Goal: Information Seeking & Learning: Learn about a topic

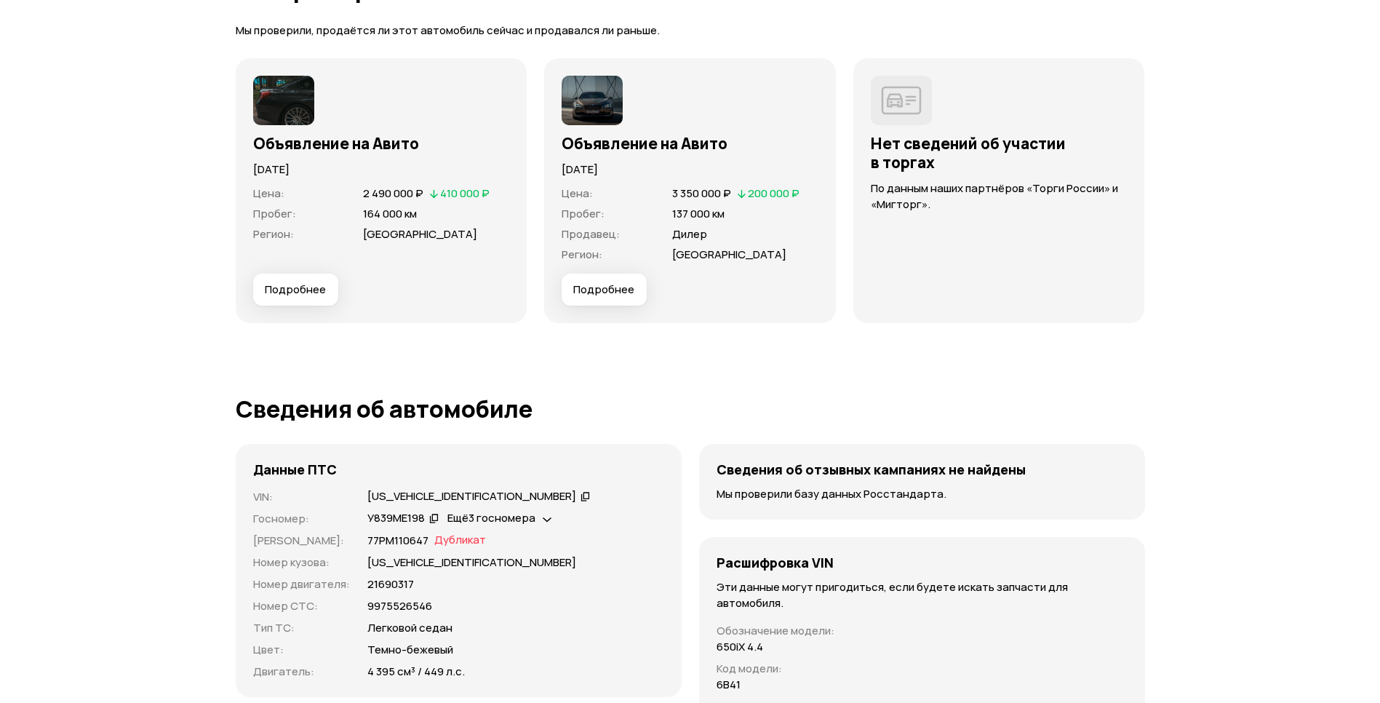
scroll to position [4215, 0]
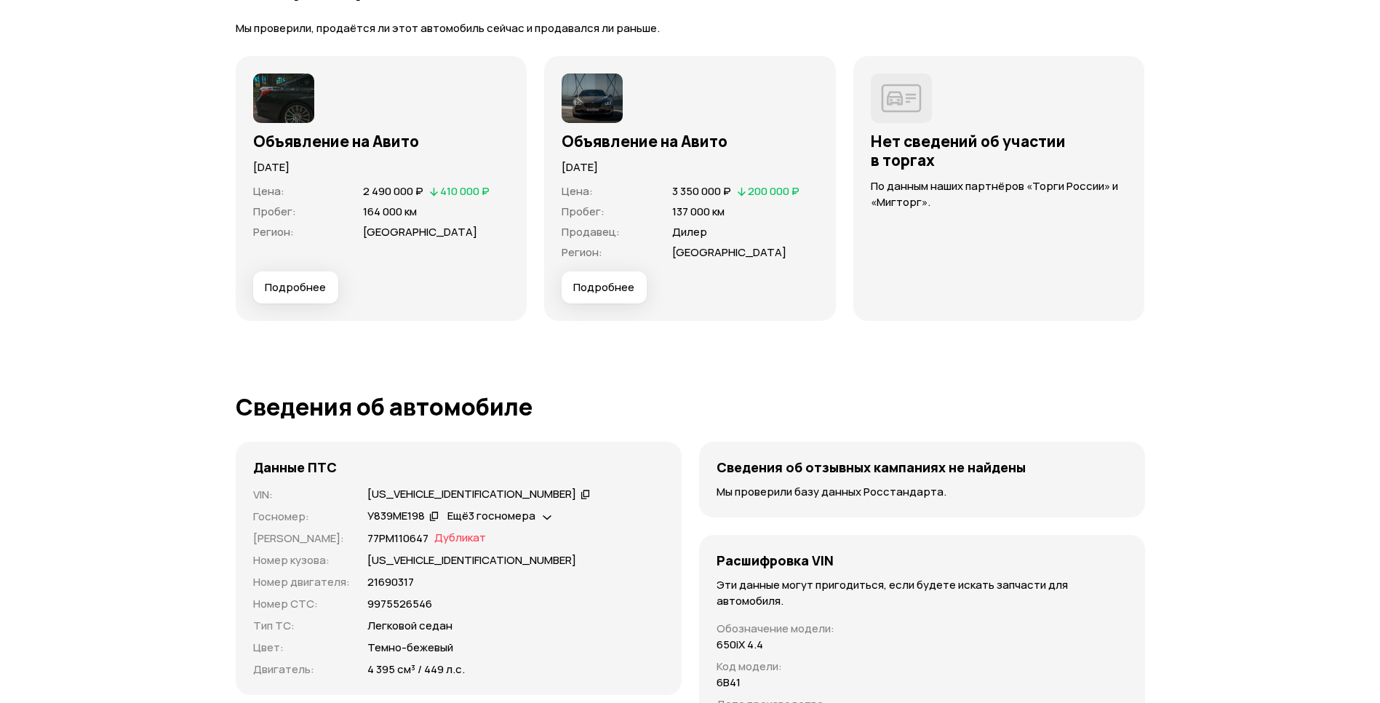
click at [608, 278] on button "Подробнее" at bounding box center [603, 287] width 85 height 32
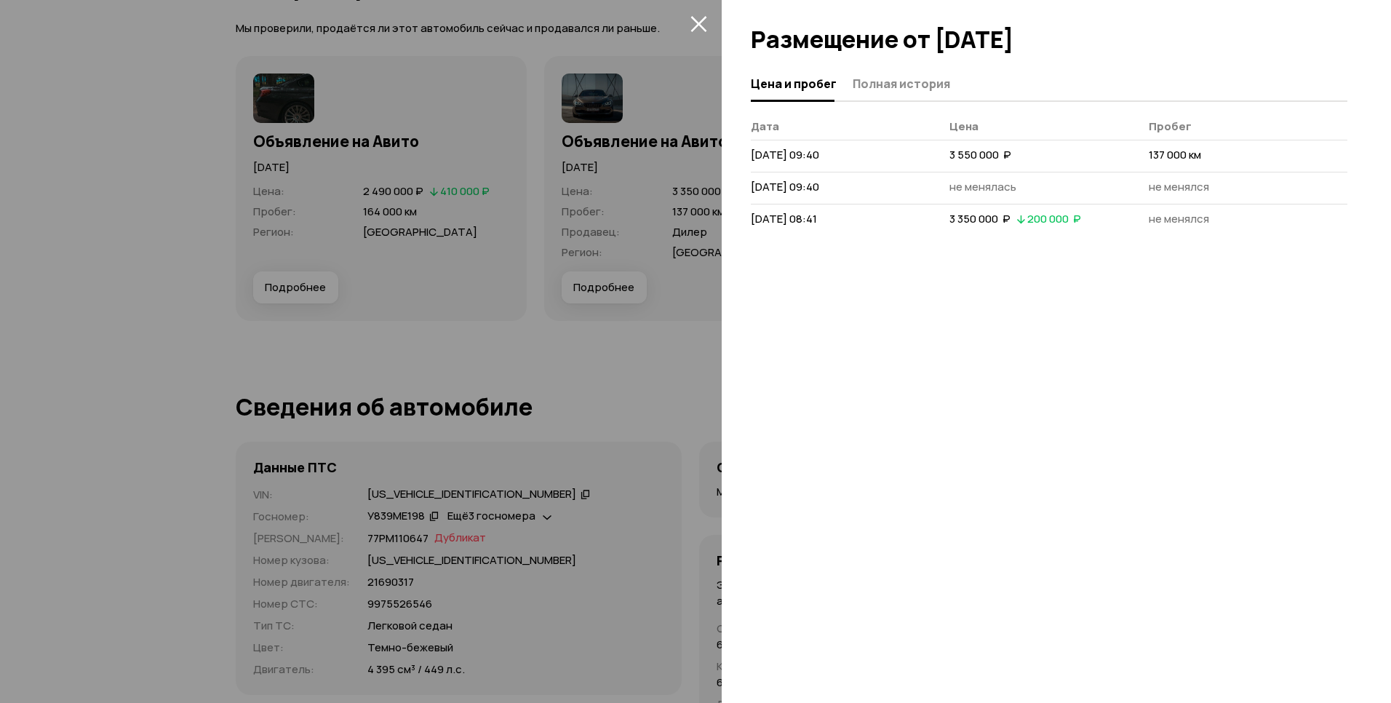
click at [889, 83] on span "Полная история" at bounding box center [900, 83] width 97 height 15
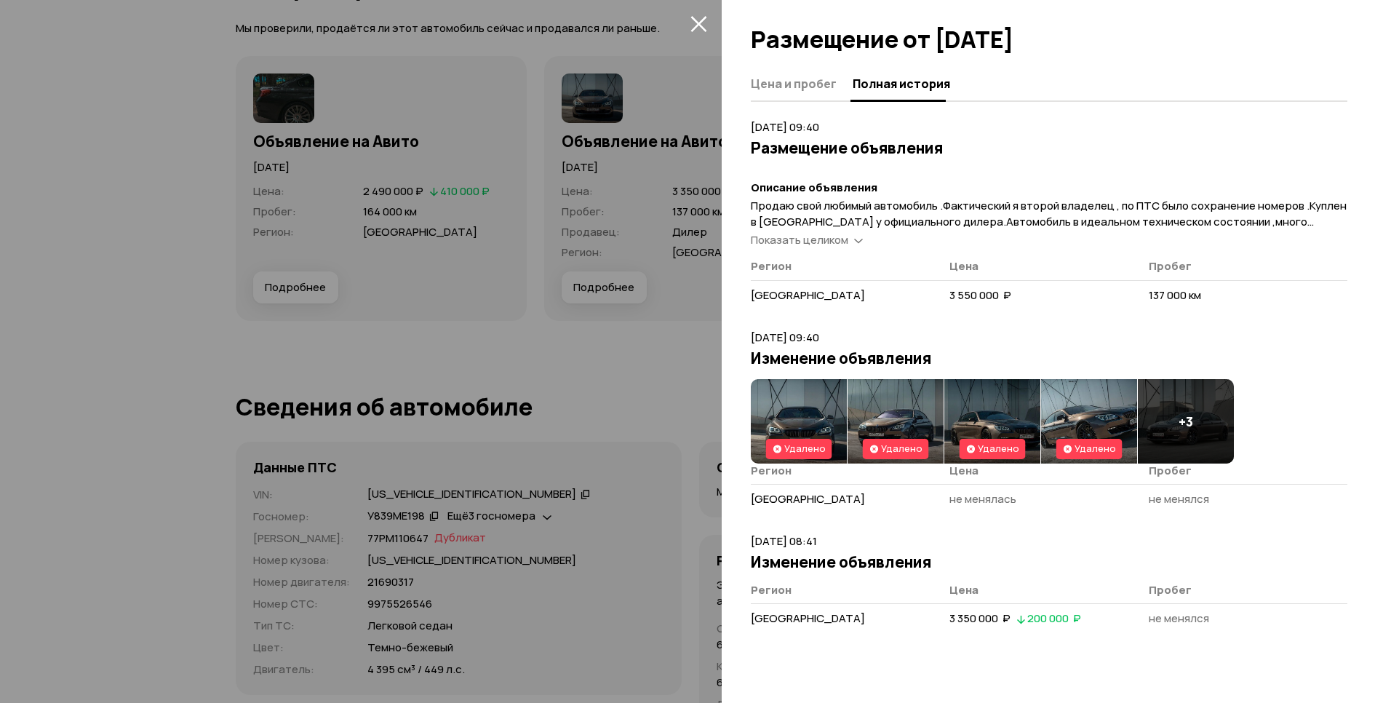
click at [789, 393] on img at bounding box center [799, 421] width 96 height 84
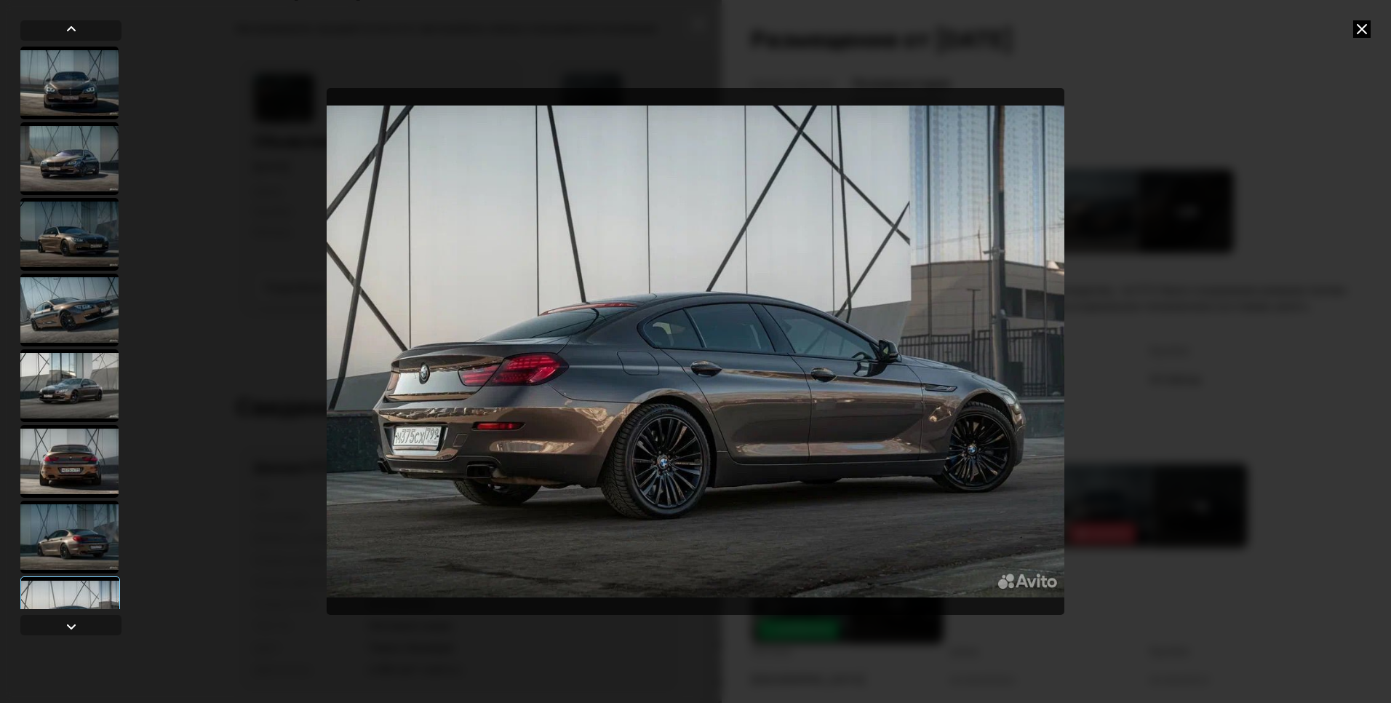
click at [1369, 28] on icon at bounding box center [1361, 28] width 17 height 17
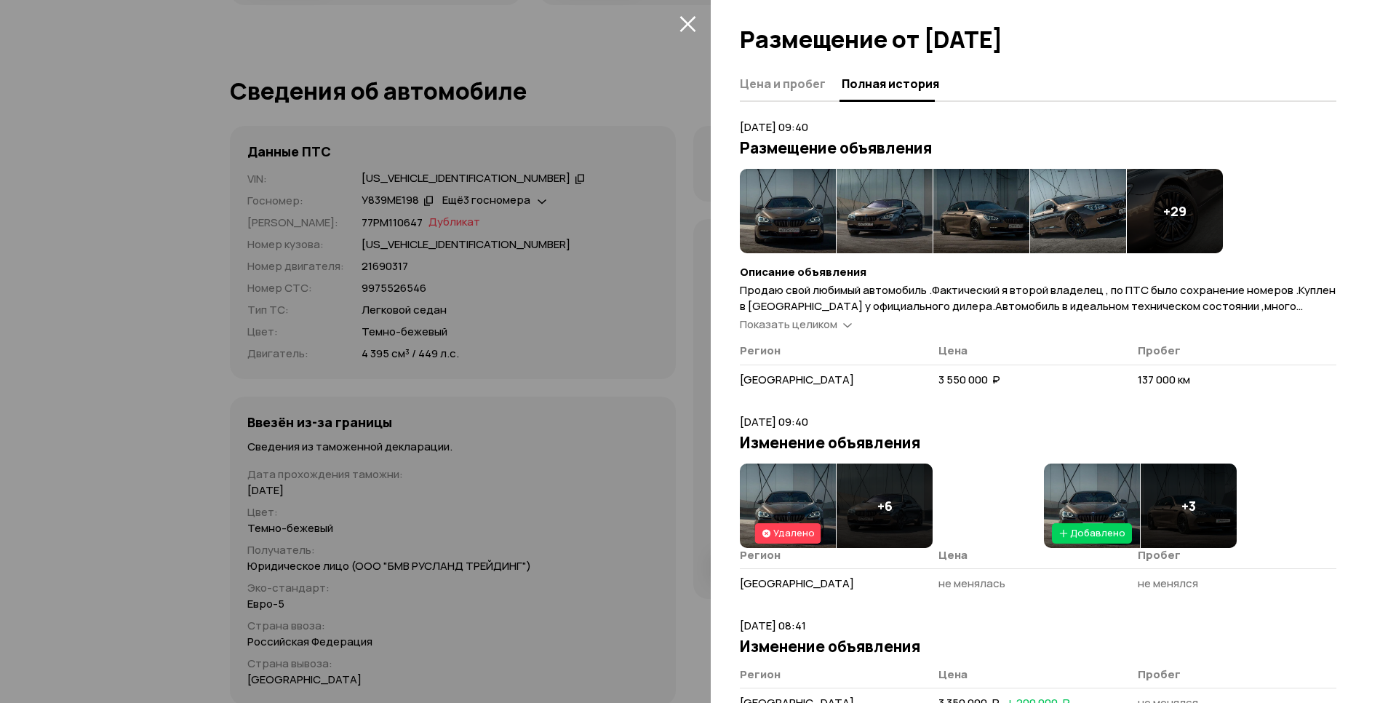
scroll to position [4531, 0]
click at [669, 20] on div at bounding box center [690, 351] width 1380 height 703
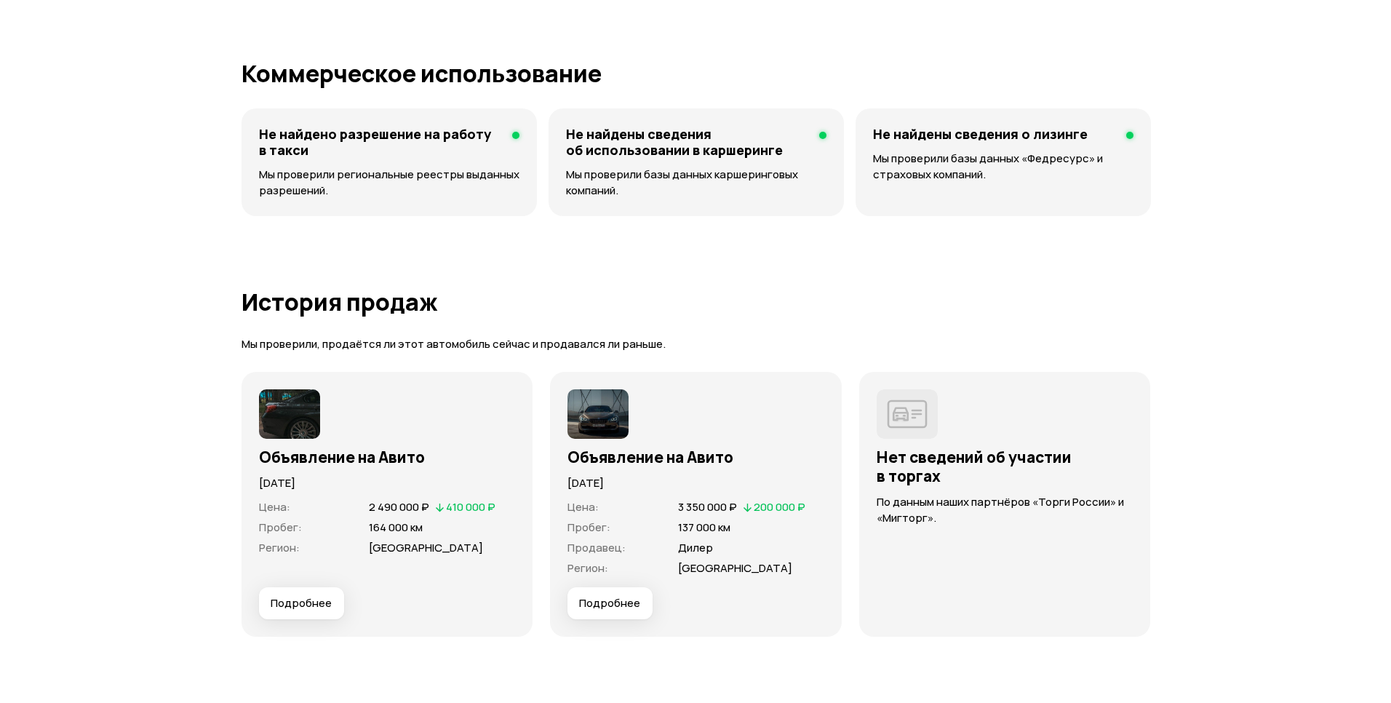
scroll to position [3899, 0]
click at [276, 423] on img at bounding box center [283, 413] width 61 height 49
click at [278, 423] on img at bounding box center [283, 413] width 61 height 49
click at [300, 601] on span "Подробнее" at bounding box center [295, 603] width 61 height 15
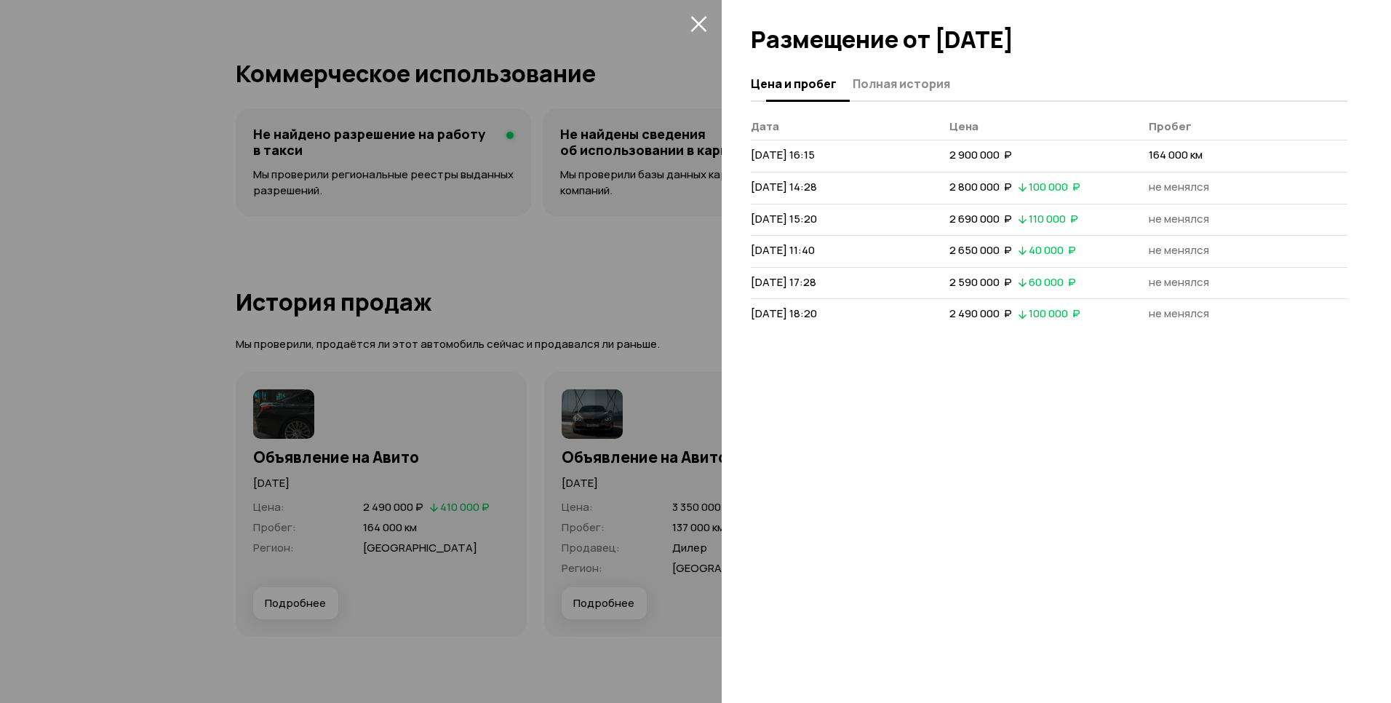
click at [888, 81] on span "Полная история" at bounding box center [900, 83] width 97 height 15
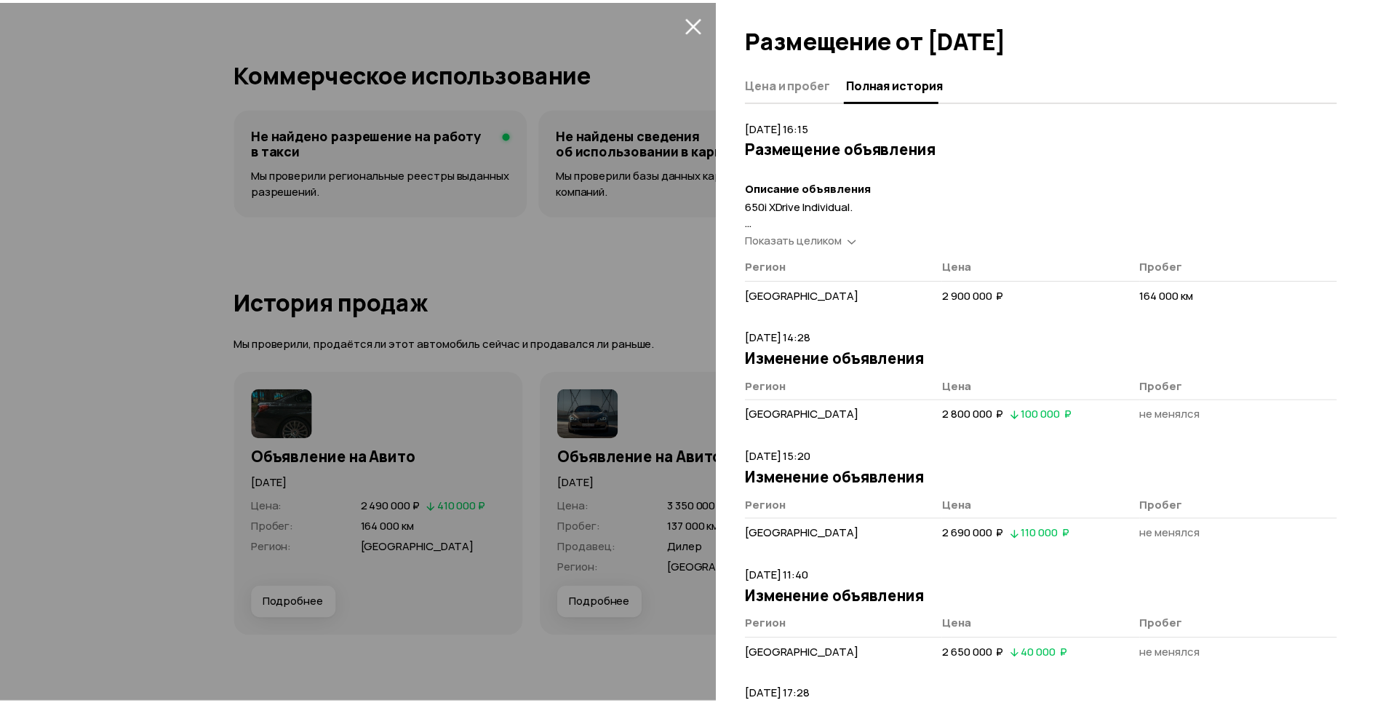
scroll to position [0, 0]
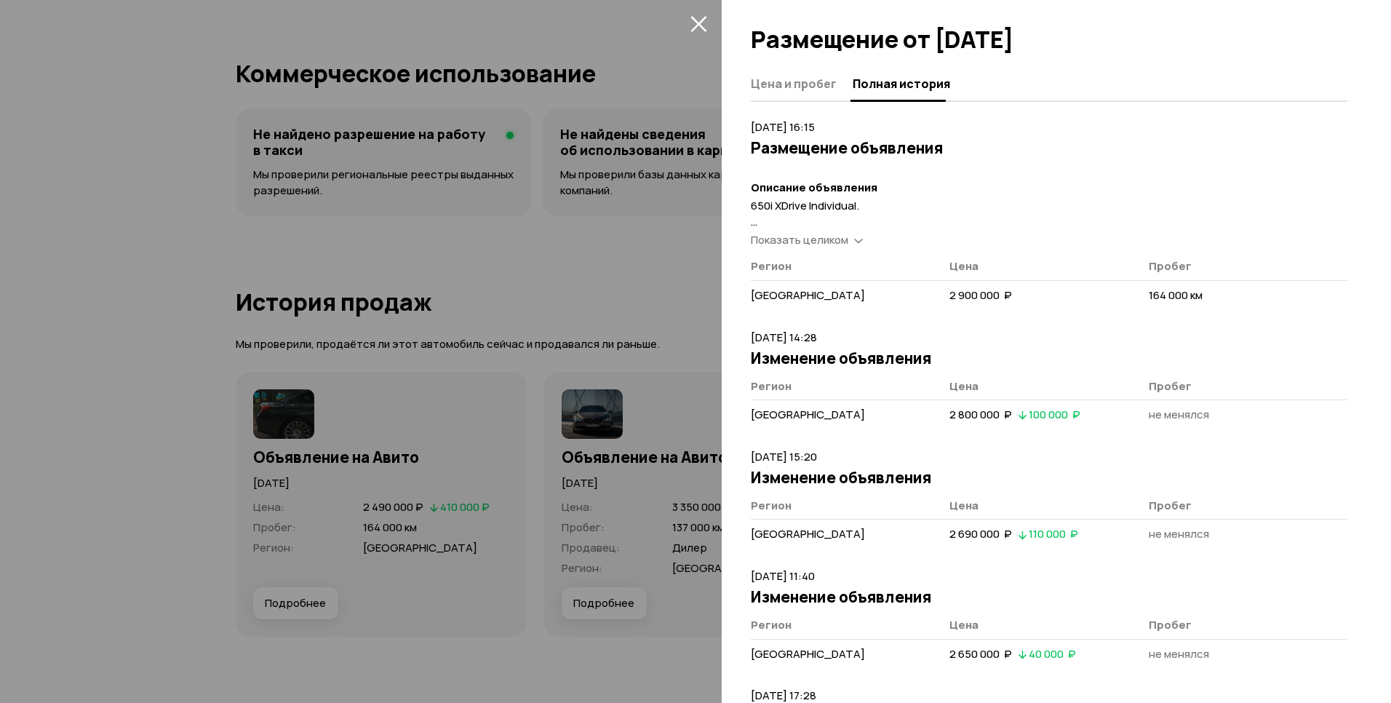
click at [813, 240] on span "Показать целиком" at bounding box center [799, 239] width 97 height 15
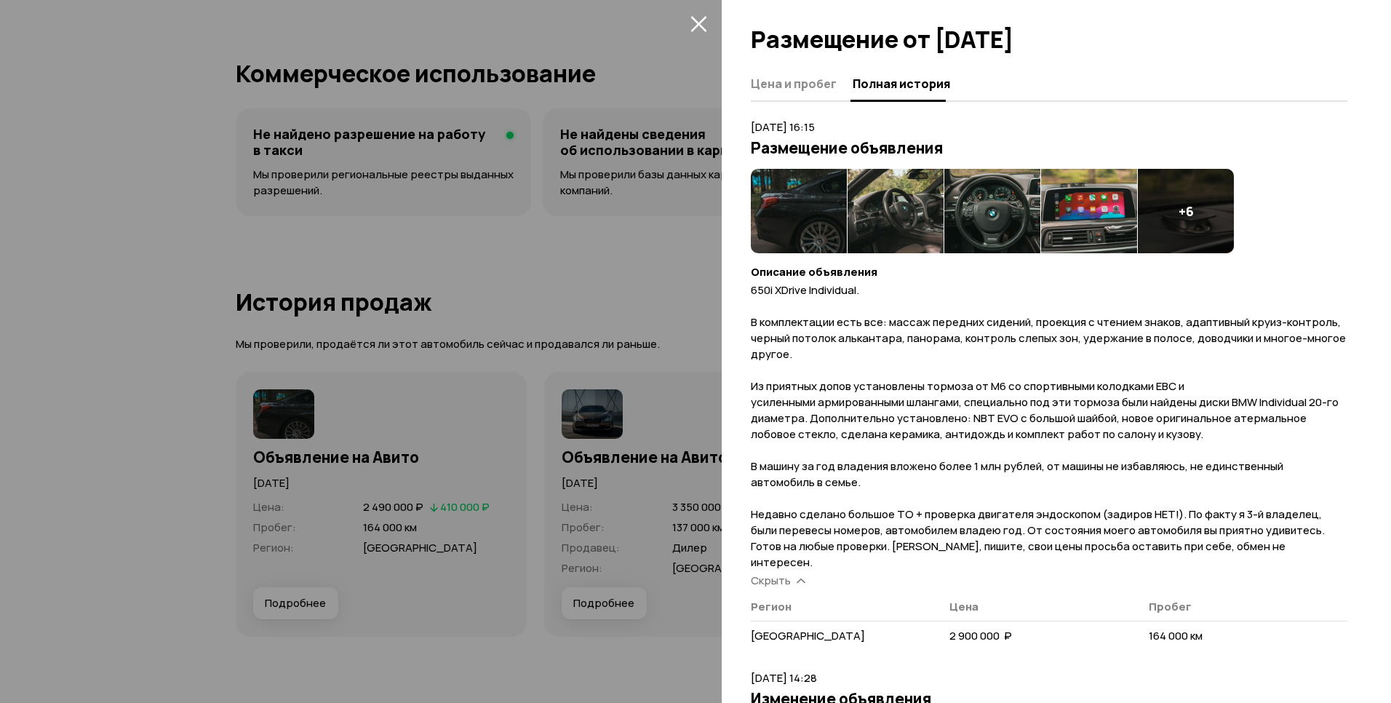
click at [788, 196] on img at bounding box center [799, 211] width 96 height 84
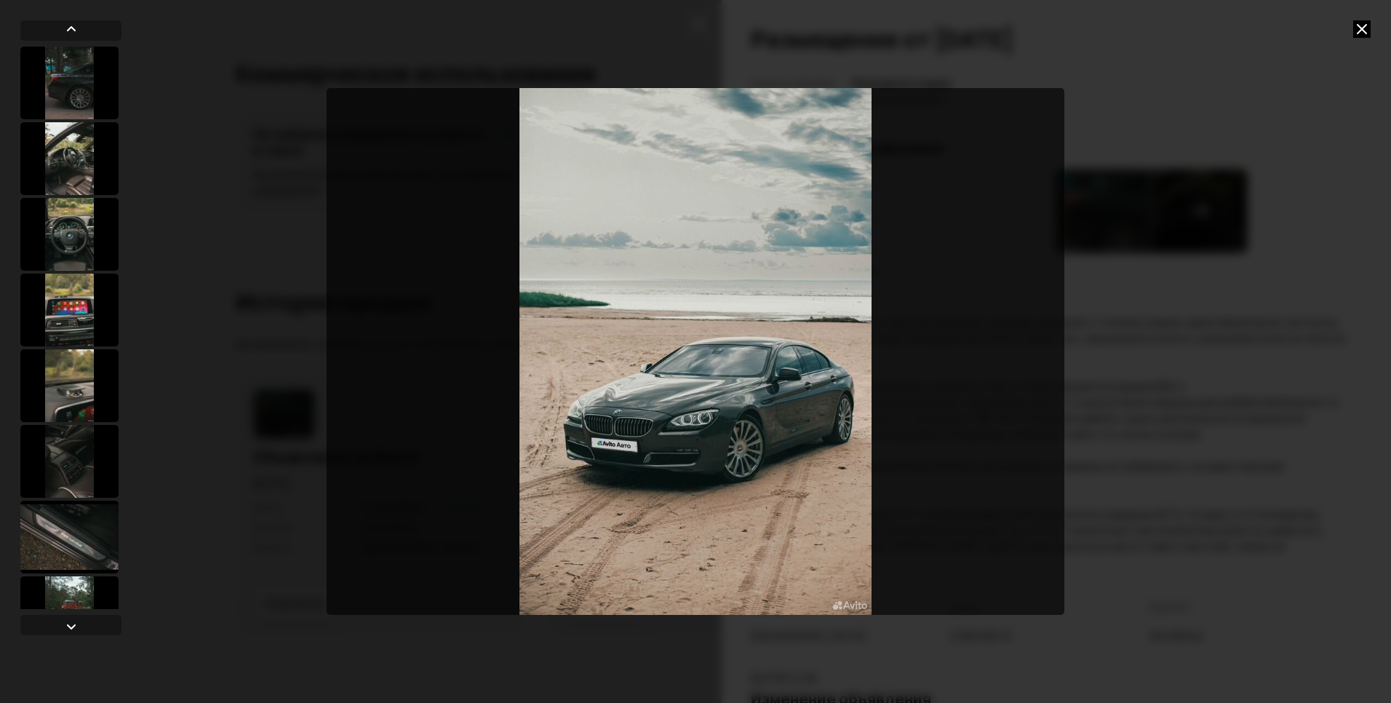
click at [1357, 25] on icon at bounding box center [1361, 28] width 17 height 17
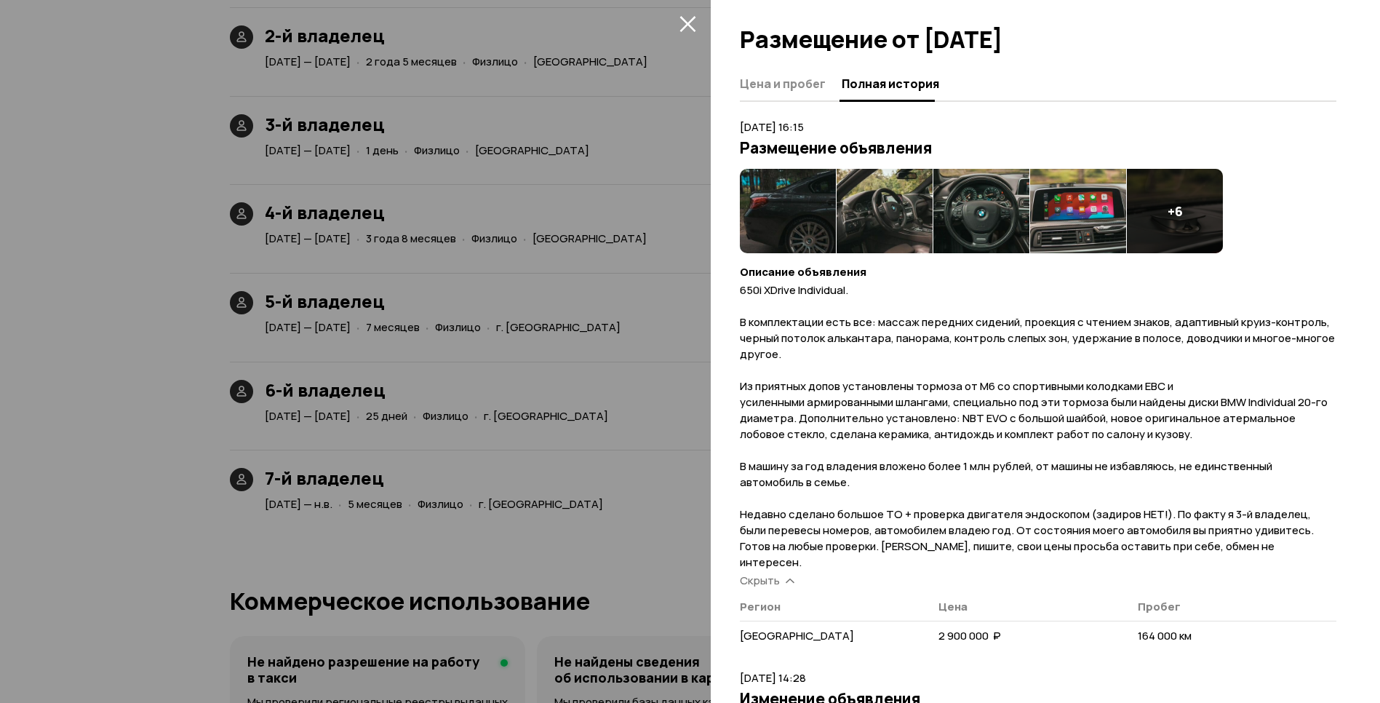
scroll to position [3372, 0]
click at [681, 11] on div at bounding box center [690, 351] width 1380 height 703
